Goal: Task Accomplishment & Management: Use online tool/utility

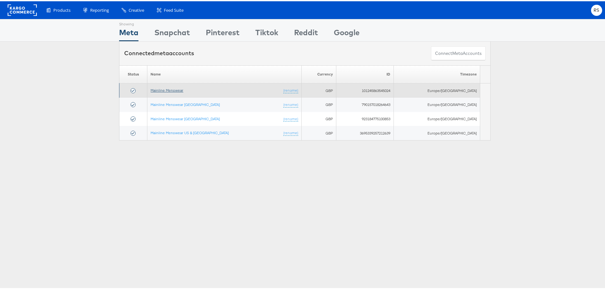
click at [167, 90] on link "Mainline Menswear" at bounding box center [166, 89] width 33 height 5
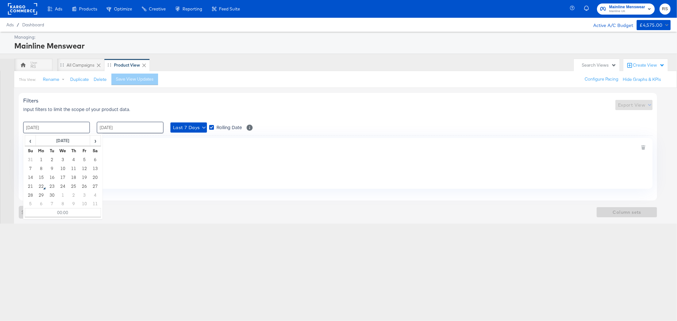
click at [71, 128] on input "15 / September / 2025" at bounding box center [56, 127] width 67 height 11
click at [66, 130] on input "15 / September / 2025" at bounding box center [56, 127] width 67 height 11
click at [63, 177] on td "17" at bounding box center [62, 177] width 11 height 9
type input "17 / September / 2025 00:00"
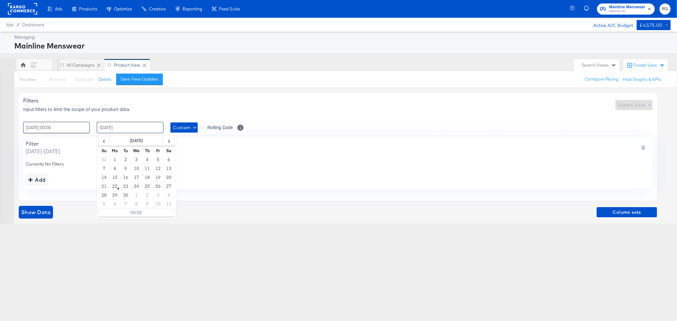
click at [117, 126] on input "21 / September / 2025" at bounding box center [130, 127] width 67 height 11
click at [115, 186] on td "22" at bounding box center [115, 186] width 11 height 9
type input "22 / September / 2025 00:00"
click at [46, 210] on span "Show Data" at bounding box center [35, 212] width 29 height 9
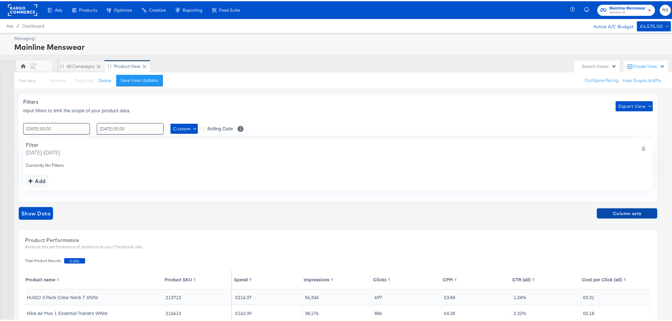
click at [610, 213] on span "Column sets" at bounding box center [626, 213] width 55 height 8
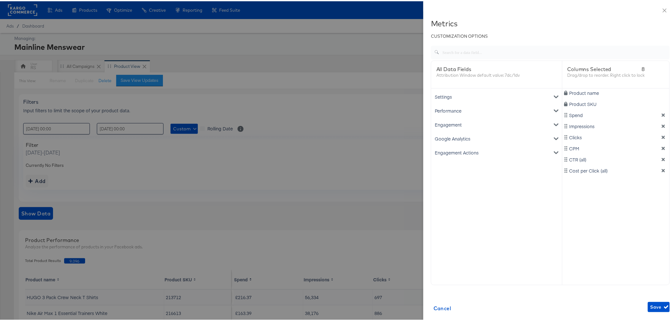
click at [453, 135] on div "Google Analytics" at bounding box center [496, 137] width 128 height 14
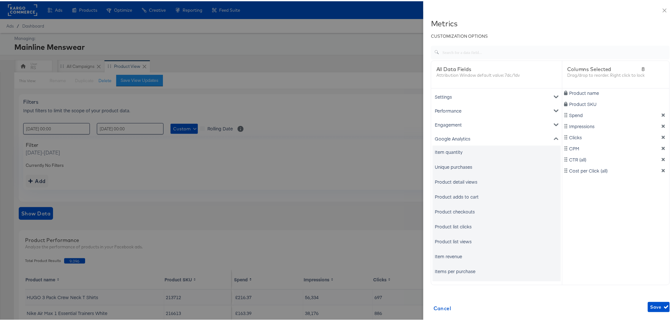
click at [452, 167] on div "Unique purchases" at bounding box center [453, 166] width 37 height 6
click at [451, 254] on div "Item revenue" at bounding box center [448, 255] width 27 height 6
click at [661, 124] on icon "dimension-list" at bounding box center [663, 125] width 4 height 4
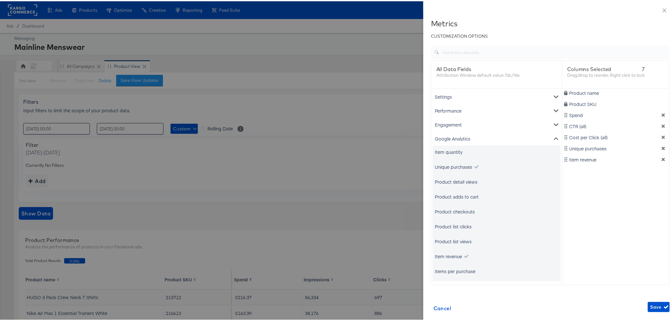
click at [661, 124] on icon "dimension-list" at bounding box center [663, 125] width 4 height 4
click at [650, 310] on span "Save" at bounding box center [658, 306] width 17 height 8
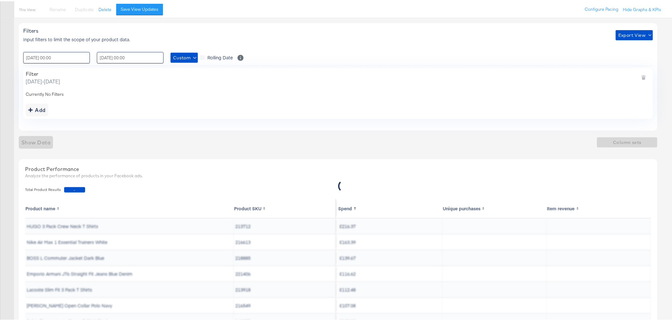
scroll to position [147, 0]
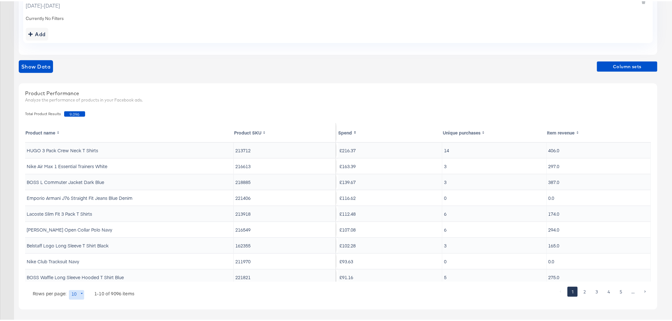
click at [433, 87] on div "Product Performance Analyze the performance of products in your Facebook ads." at bounding box center [338, 96] width 632 height 22
click at [78, 294] on body "Ads Products Optimize Creative Reporting Feed Suite Mainline Menswear Mainline …" at bounding box center [338, 87] width 677 height 468
click at [80, 255] on li "20" at bounding box center [79, 256] width 21 height 10
type input "20"
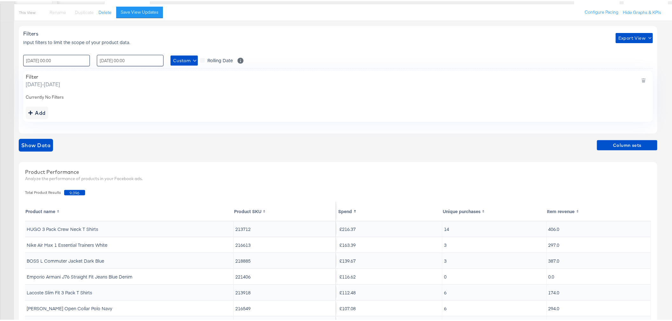
scroll to position [41, 0]
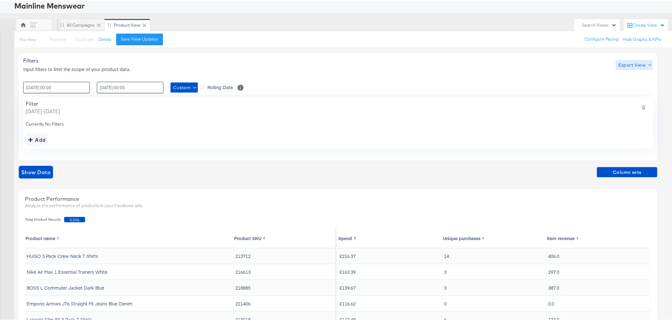
click at [626, 63] on span "Export View" at bounding box center [634, 64] width 32 height 8
click at [629, 77] on link "Current View" at bounding box center [635, 76] width 29 height 7
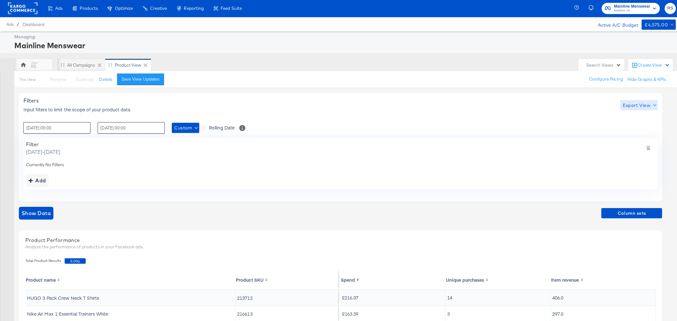
scroll to position [0, 0]
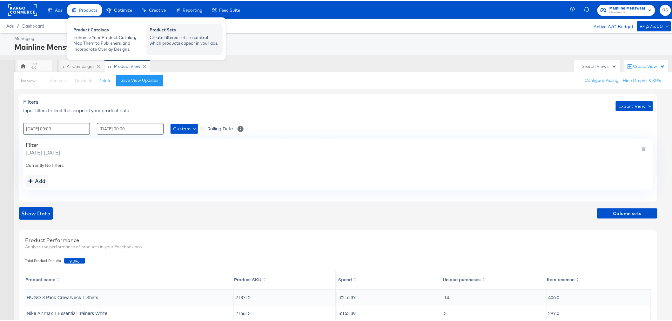
click at [186, 42] on div "Create filtered sets to control which products appear in your ads." at bounding box center [185, 39] width 70 height 12
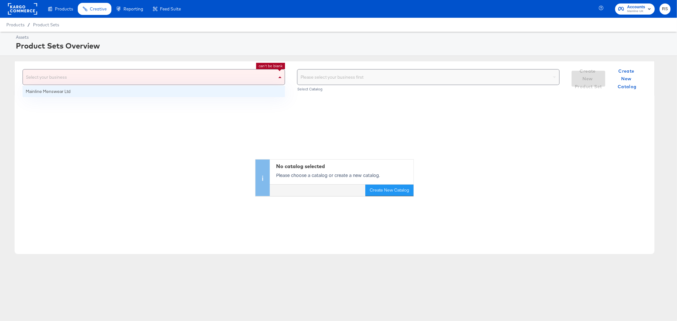
click at [124, 78] on div "Select your business" at bounding box center [154, 77] width 262 height 15
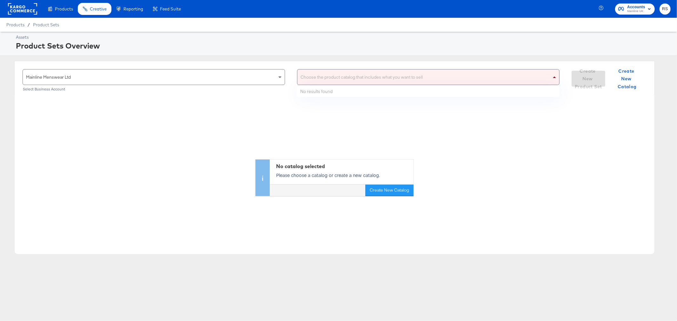
click at [363, 78] on div "Choose the product catalog that includes what you want to sell" at bounding box center [428, 77] width 262 height 15
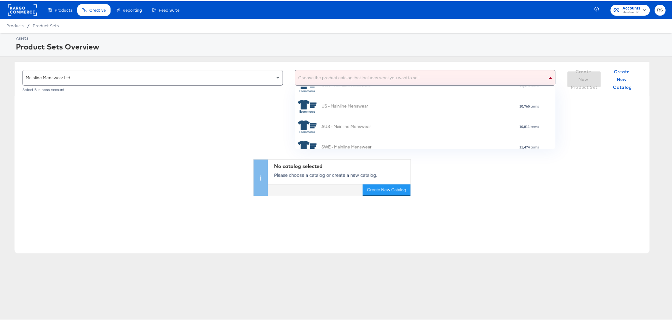
scroll to position [102, 0]
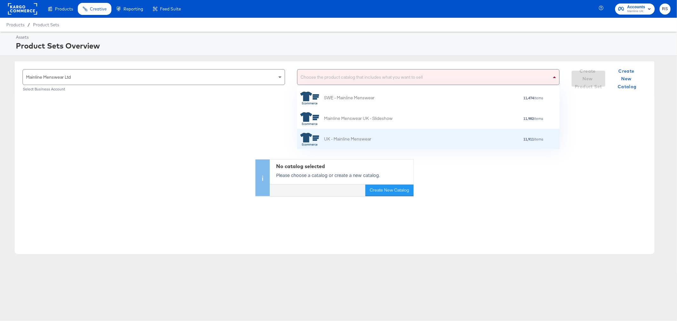
click at [362, 138] on div "UK - Mainline Menswear" at bounding box center [347, 139] width 47 height 7
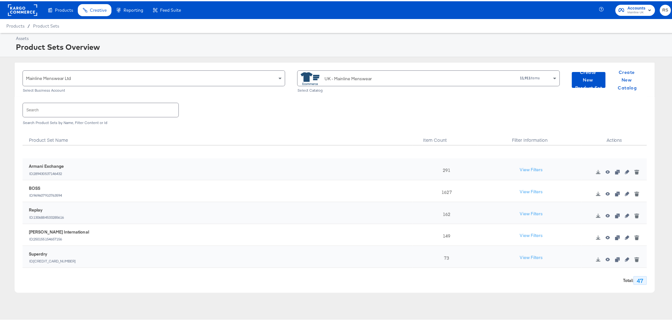
scroll to position [903, 0]
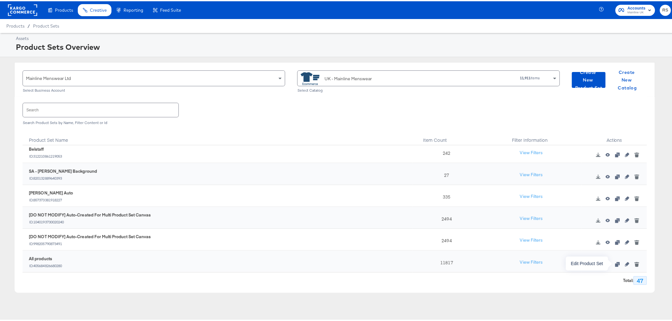
click at [625, 264] on icon "button" at bounding box center [627, 263] width 4 height 4
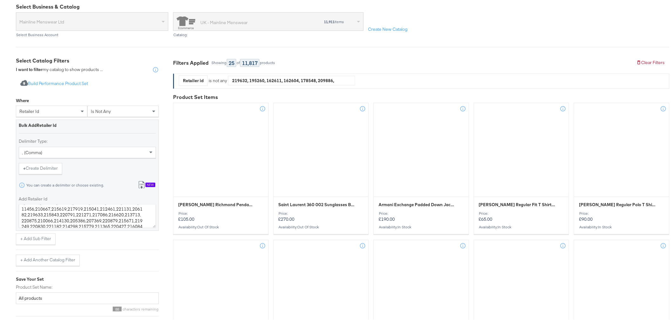
scroll to position [71, 0]
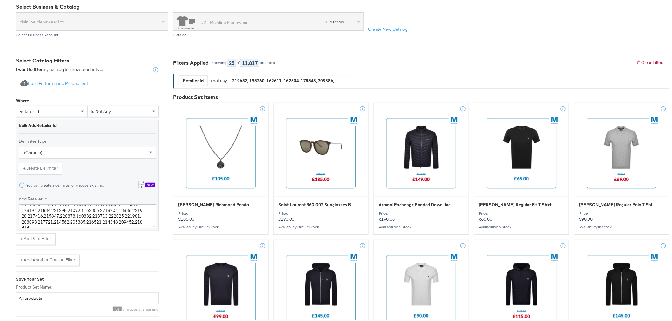
click at [133, 220] on textarea "219632,195260,162611,162604,178548,209886,214409,219284,213004,216186,216182,21…" at bounding box center [87, 215] width 137 height 23
paste textarea "221406 213918 162355 211970 216896 220284 210630 220117 212542 220410 214346"
drag, startPoint x: 21, startPoint y: 213, endPoint x: 16, endPoint y: 215, distance: 5.3
click at [22, 213] on textarea "219632,195260,162611,162604,178548,209886,214409,219284,213004,216186,216182,21…" at bounding box center [87, 215] width 137 height 23
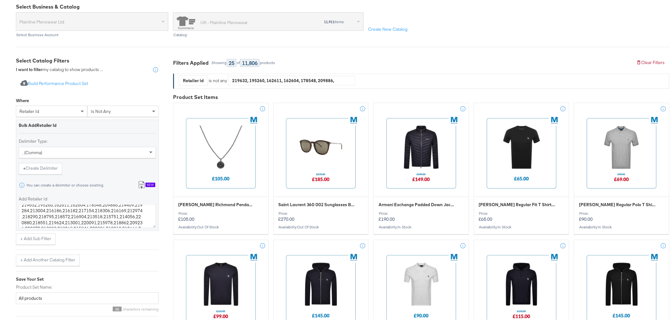
scroll to position [0, 0]
drag, startPoint x: 68, startPoint y: 210, endPoint x: 15, endPoint y: 210, distance: 53.0
click at [553, 15] on div "Mainline Menswear Ltd Select Business Account UK - Mainline Menswear 11,911 ite…" at bounding box center [342, 23] width 653 height 25
click at [68, 209] on textarea "162604,178548,209886,214409,219284,213004,216186,216182,217154,218306,216169,21…" at bounding box center [87, 215] width 137 height 23
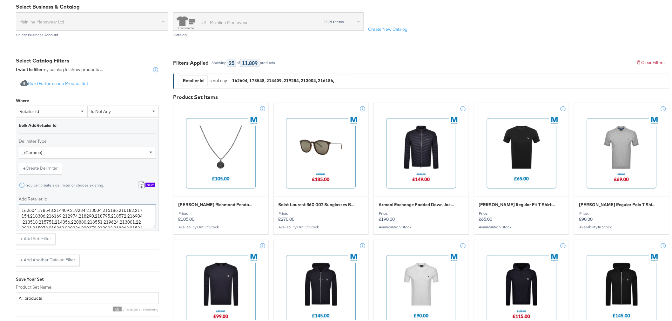
click at [43, 213] on textarea "162604,178548,214409,219284,213004,216186,216182,217154,218306,216169,212974,21…" at bounding box center [87, 215] width 137 height 23
drag, startPoint x: 44, startPoint y: 215, endPoint x: 30, endPoint y: 215, distance: 14.3
click at [30, 215] on textarea "162604,178548,214409,219284,213004,216186,216182,217154,216169,212974,218290,21…" at bounding box center [87, 215] width 137 height 23
click at [61, 214] on textarea "162604,178548,214409,219284,213004,216186,216182,217154,212974,218290,218795,21…" at bounding box center [87, 215] width 137 height 23
click at [58, 215] on textarea "162604,178548,214409,219284,213004,216186,216182,217154,212974,218795,218572,21…" at bounding box center [87, 215] width 137 height 23
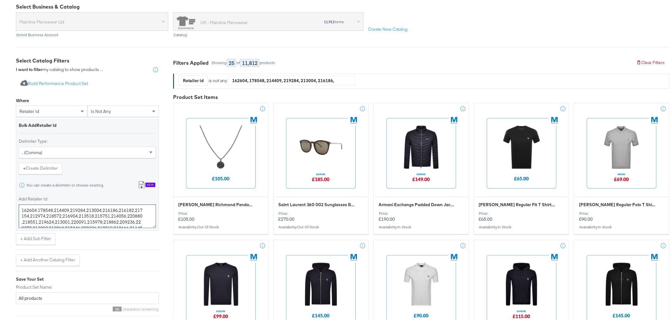
click at [58, 214] on textarea "162604,178548,214409,219284,213004,216186,216182,217154,212974,218572,216904,21…" at bounding box center [87, 215] width 137 height 23
click at [59, 214] on textarea "162604,178548,214409,219284,213004,216186,216182,217154,212974,216904,213518,21…" at bounding box center [87, 215] width 137 height 23
click at [74, 214] on textarea "162604,178548,214409,219284,213004,216186,216182,217154,212974,213518,215751,21…" at bounding box center [87, 215] width 137 height 23
click at [75, 215] on textarea "162604,178548,214409,219284,213004,216186,216182,217154,212974,213518,214056,22…" at bounding box center [87, 215] width 137 height 23
click at [106, 215] on textarea "162604,178548,214409,219284,213004,216186,216182,217154,212974,213518,220880,21…" at bounding box center [87, 215] width 137 height 23
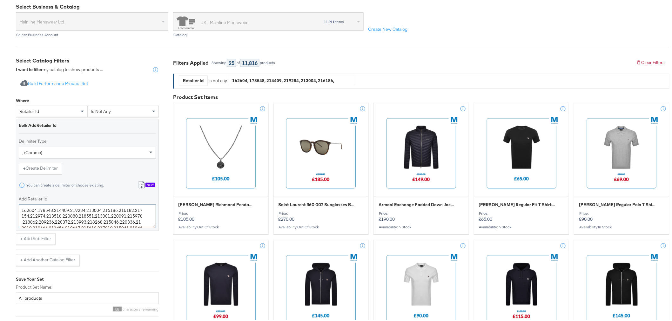
click at [120, 216] on textarea "162604,178548,214409,219284,213004,216186,216182,217154,212974,213518,220880,21…" at bounding box center [87, 215] width 137 height 23
type textarea "162604,178548,214409,219284,213004,216186,216182,217154,212974,213518,220880,21…"
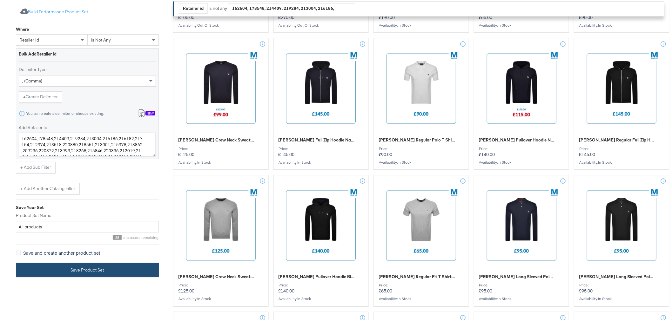
scroll to position [282, 0]
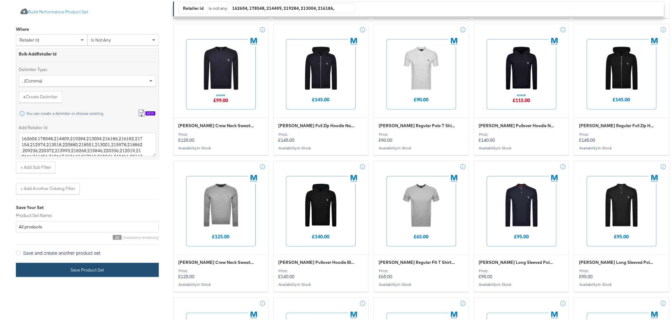
click at [137, 270] on button "Save Product Set" at bounding box center [87, 269] width 143 height 14
